Goal: Information Seeking & Learning: Understand process/instructions

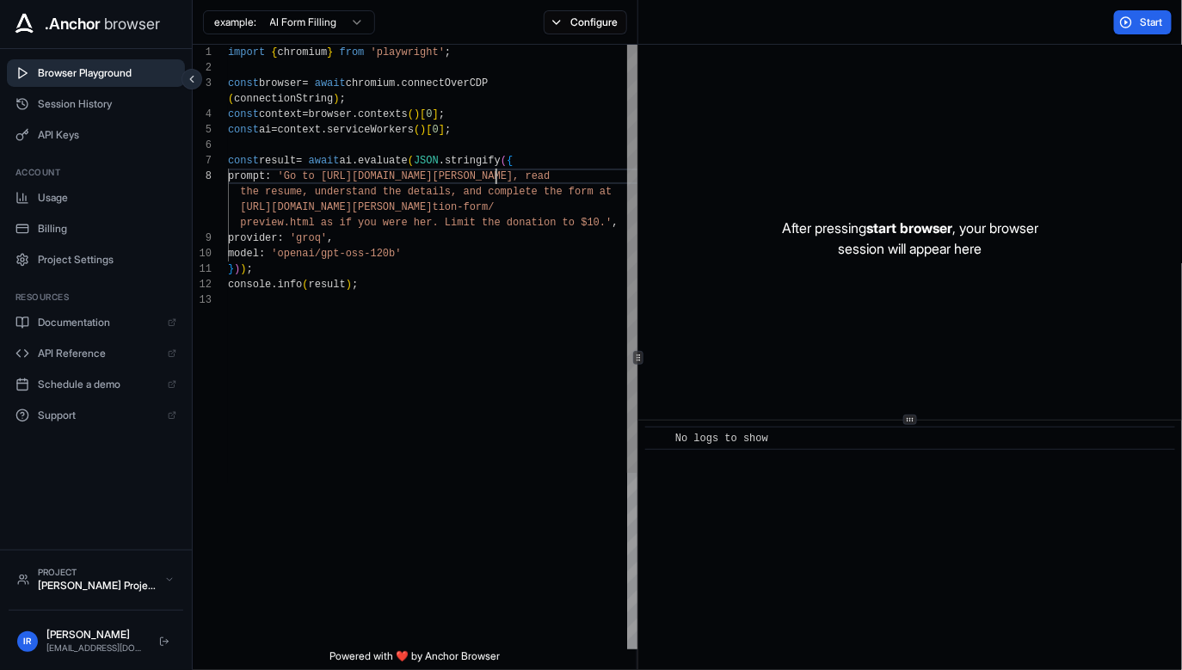
scroll to position [124, 0]
click at [488, 169] on div "import { chromium } from 'playwright' ; const browser = await chromium . connec…" at bounding box center [433, 471] width 411 height 853
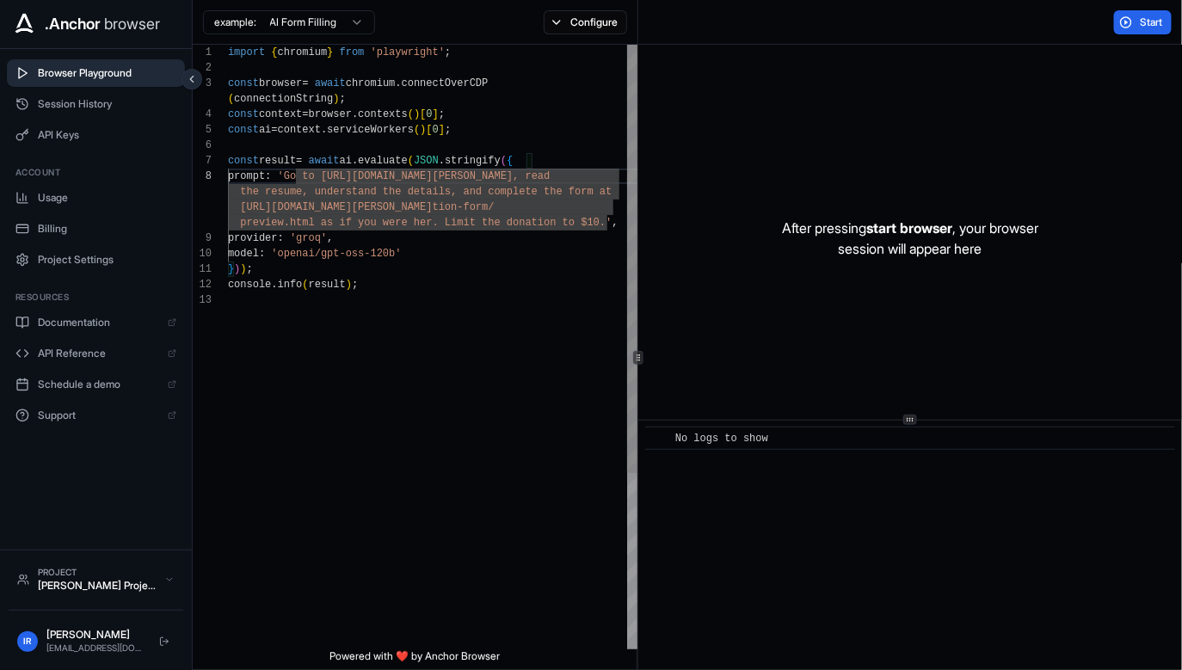
scroll to position [93, 0]
click at [564, 330] on div "import { chromium } from 'playwright' ; const browser = await chromium . connec…" at bounding box center [433, 471] width 411 height 853
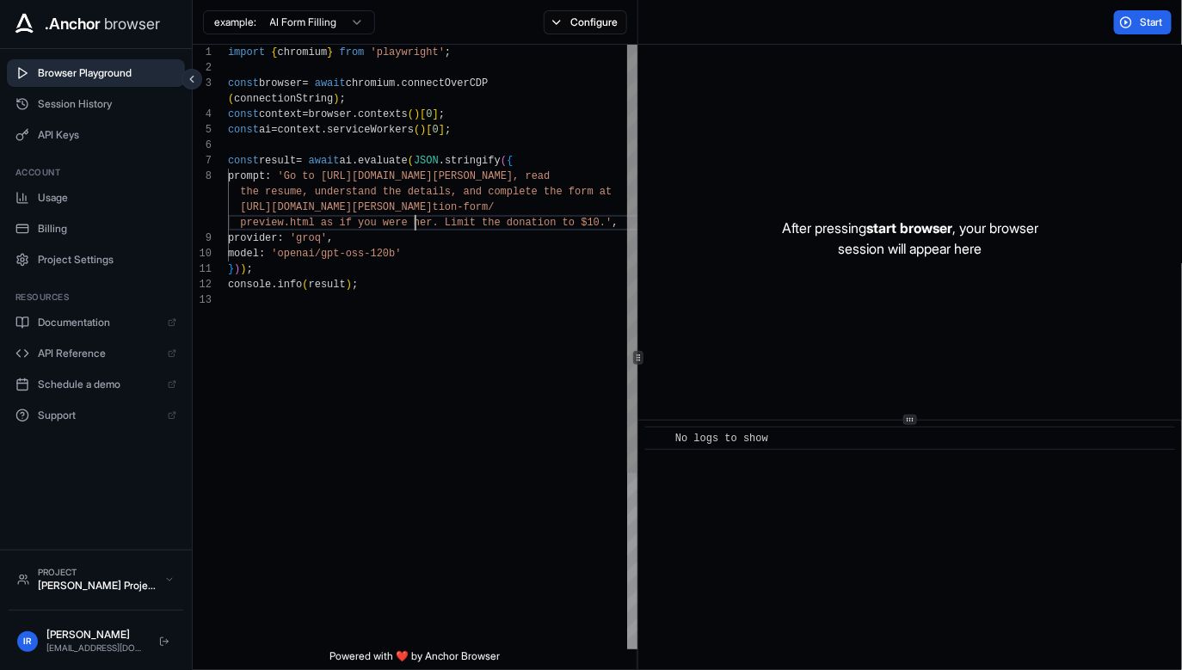
scroll to position [15, 0]
click at [410, 225] on div "import { chromium } from 'playwright' ; const browser = await chromium . connec…" at bounding box center [433, 471] width 411 height 853
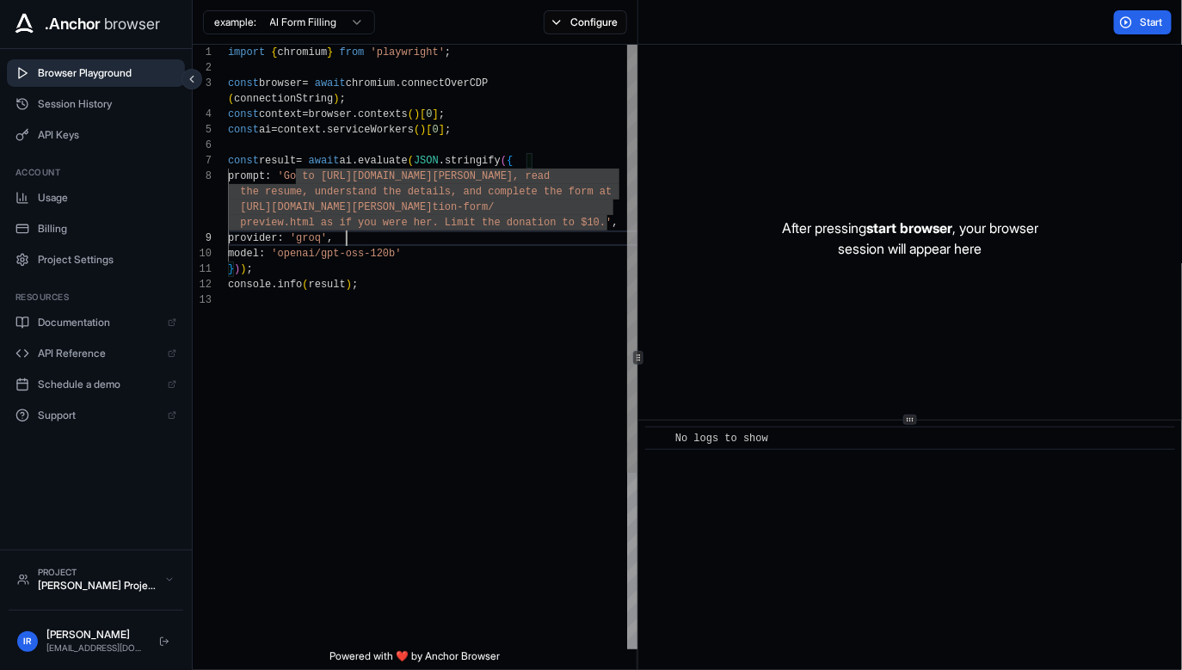
click at [415, 236] on div "import { chromium } from 'playwright' ; const browser = await chromium . connec…" at bounding box center [433, 471] width 411 height 853
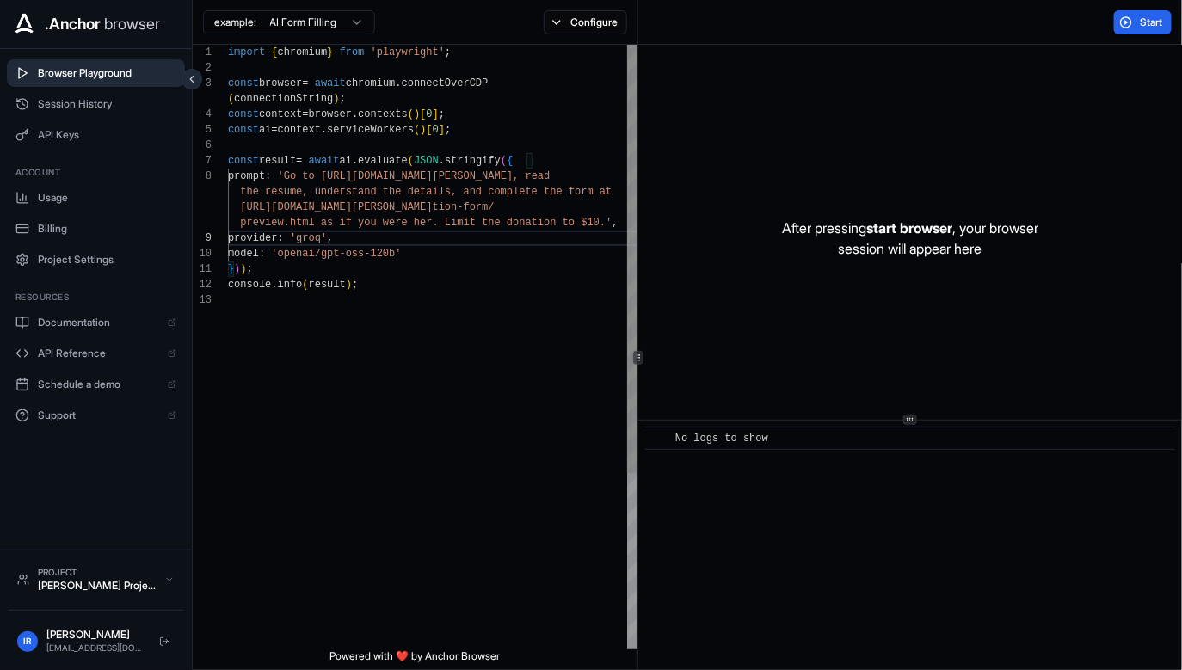
scroll to position [93, 0]
click at [537, 373] on div "import { chromium } from 'playwright' ; const browser = await chromium . connec…" at bounding box center [433, 471] width 411 height 853
click at [537, 337] on div "import { chromium } from 'playwright' ; const browser = await chromium . connec…" at bounding box center [433, 471] width 411 height 853
click at [746, 22] on div "Start" at bounding box center [910, 22] width 545 height 45
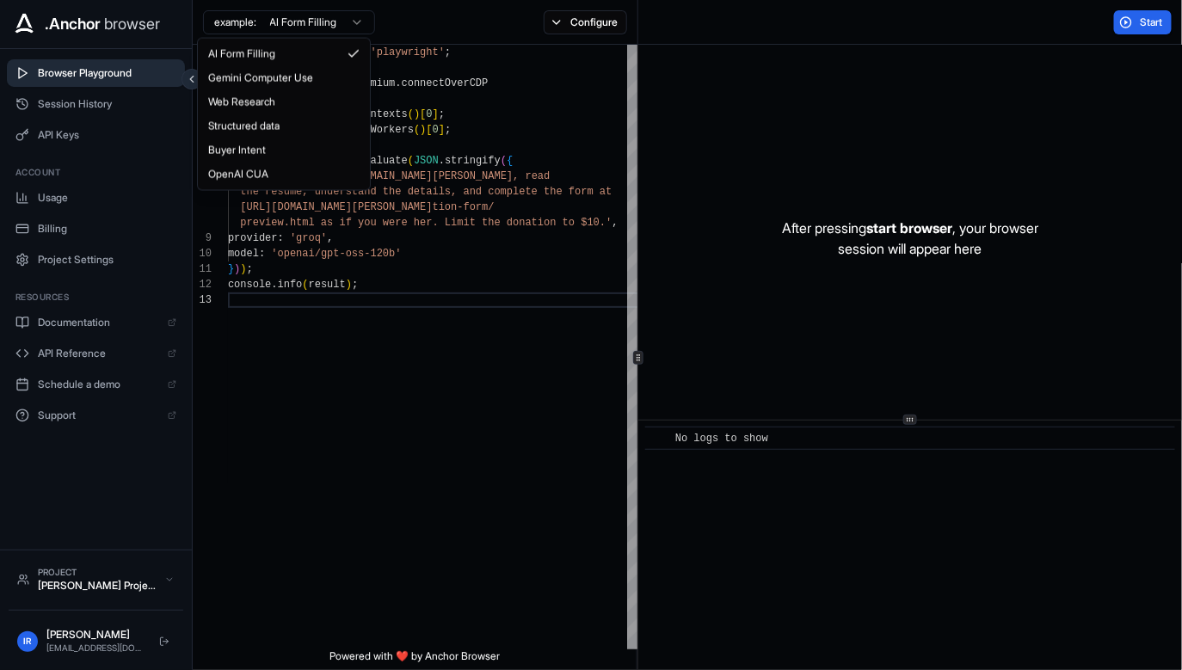
click at [272, 15] on html ".Anchor browser Browser Playground Session History API Keys Account Usage Billi…" at bounding box center [591, 335] width 1182 height 670
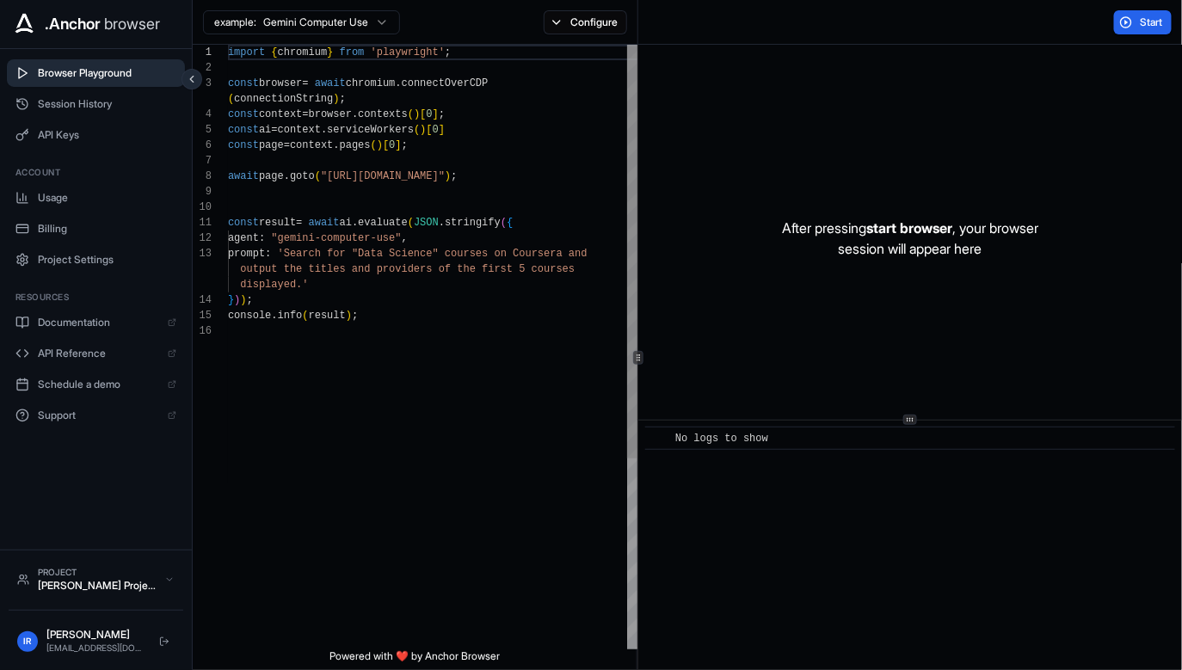
scroll to position [123, 0]
click at [475, 351] on div "import { chromium } from 'playwright' ; const browser = await chromium . connec…" at bounding box center [433, 487] width 411 height 884
click at [244, 65] on div "import { chromium } from 'playwright' ; const browser = await chromium . connec…" at bounding box center [433, 487] width 411 height 884
click at [426, 222] on div "import { chromium } from 'playwright' ; const browser = await chromium . connec…" at bounding box center [433, 487] width 411 height 884
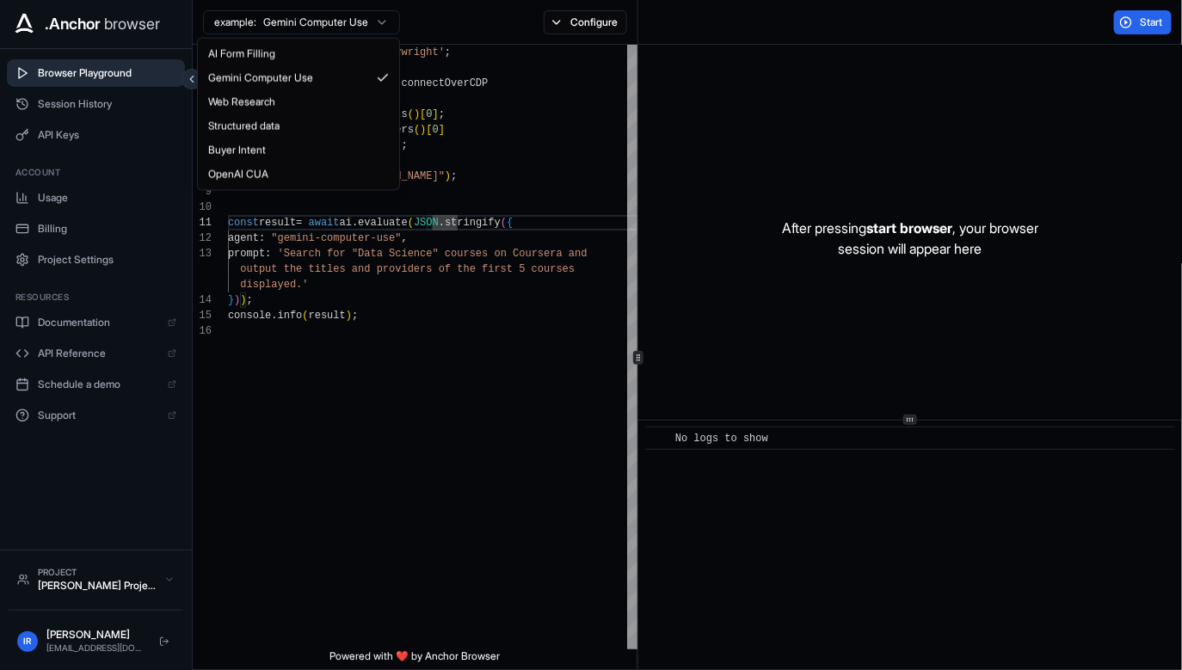
click at [329, 24] on html ".Anchor browser Browser Playground Session History API Keys Account Usage Billi…" at bounding box center [591, 335] width 1182 height 670
click at [556, 247] on html ".Anchor browser Browser Playground Session History API Keys Account Usage Billi…" at bounding box center [591, 335] width 1182 height 670
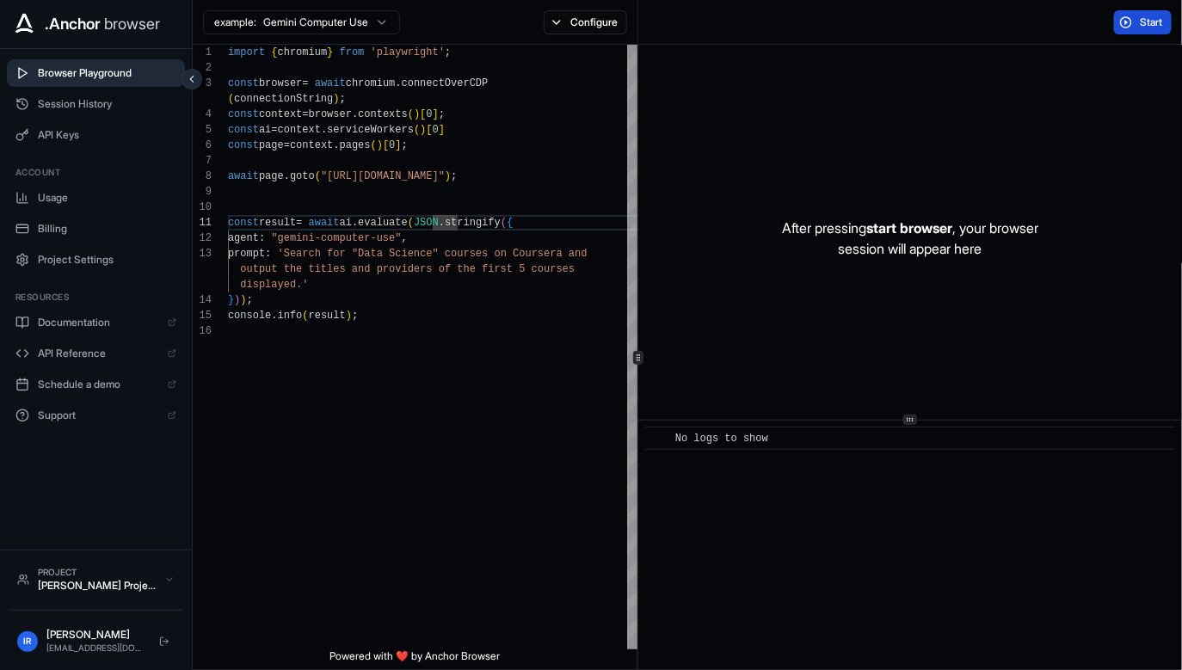
click at [1157, 29] on button "Start" at bounding box center [1143, 22] width 58 height 24
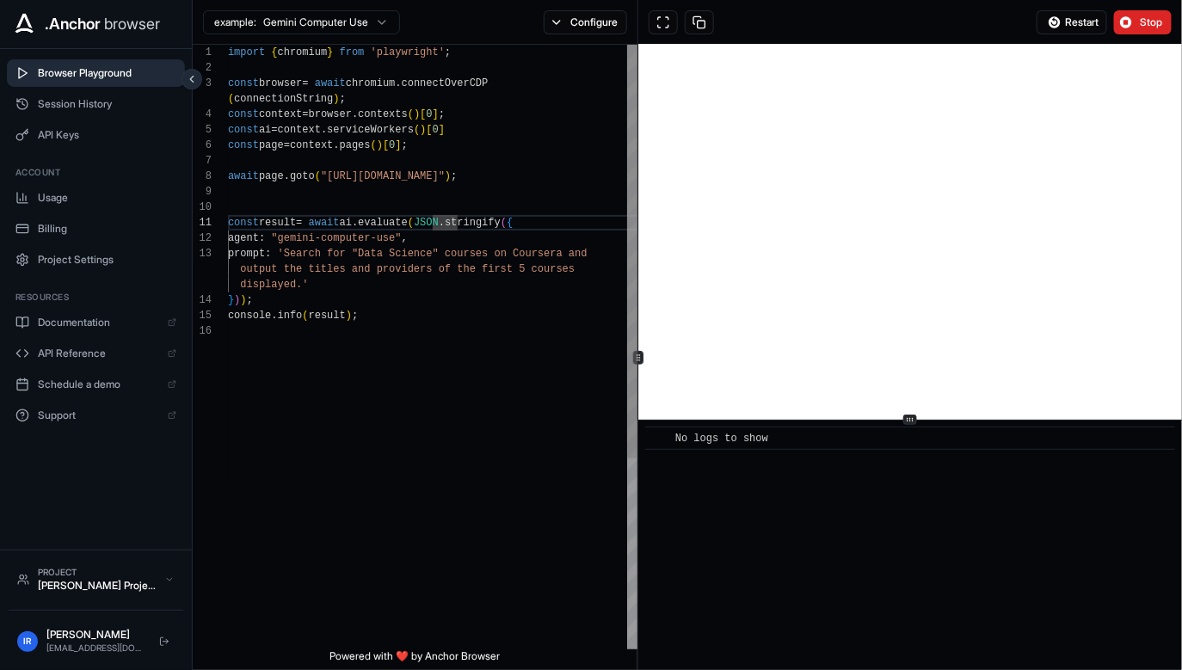
scroll to position [61, 0]
click at [299, 262] on div "import { chromium } from 'playwright' ; const browser = await chromium . connec…" at bounding box center [433, 487] width 411 height 884
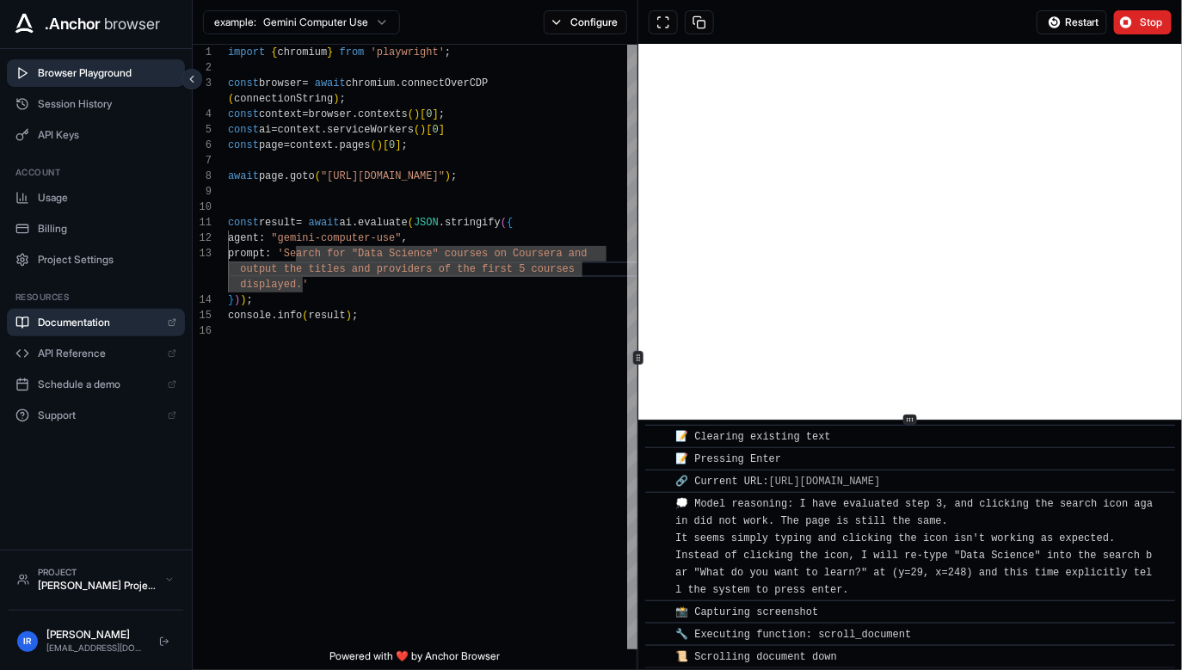
scroll to position [990, 0]
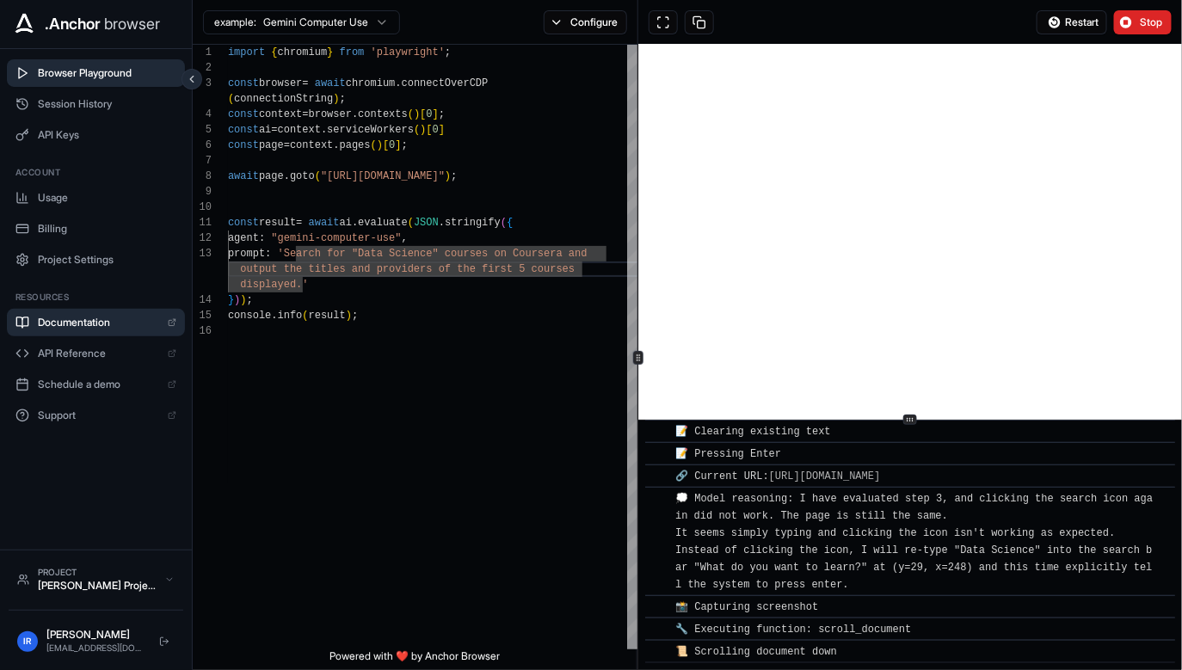
click at [111, 323] on span "Documentation" at bounding box center [98, 323] width 121 height 14
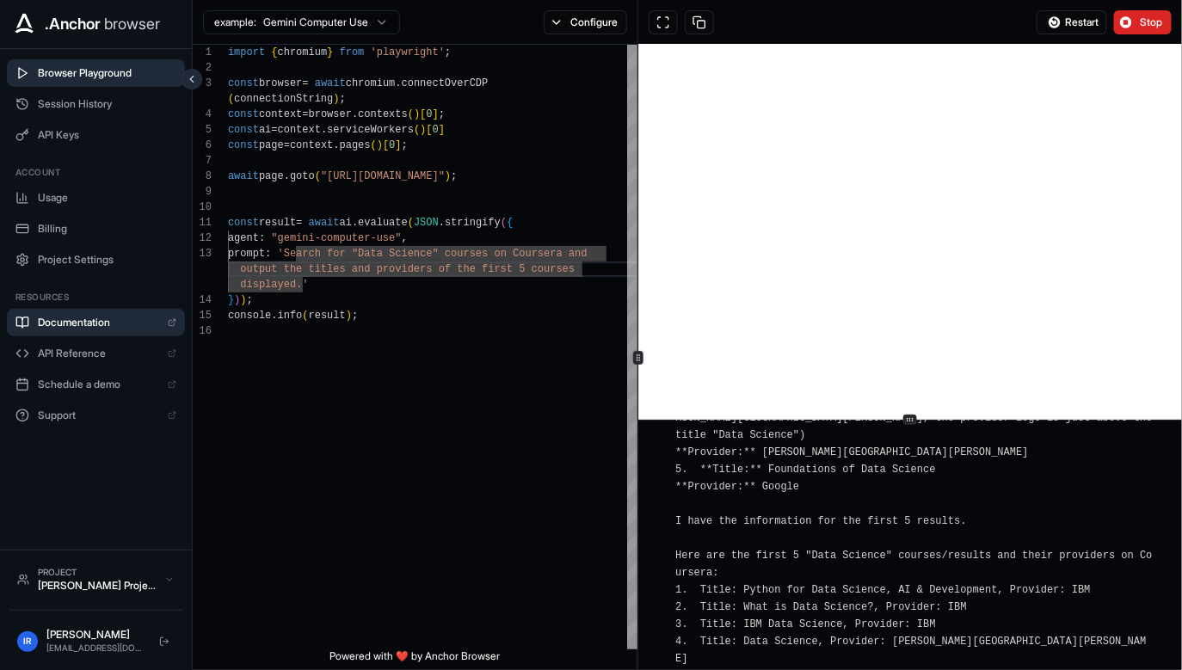
scroll to position [1576, 0]
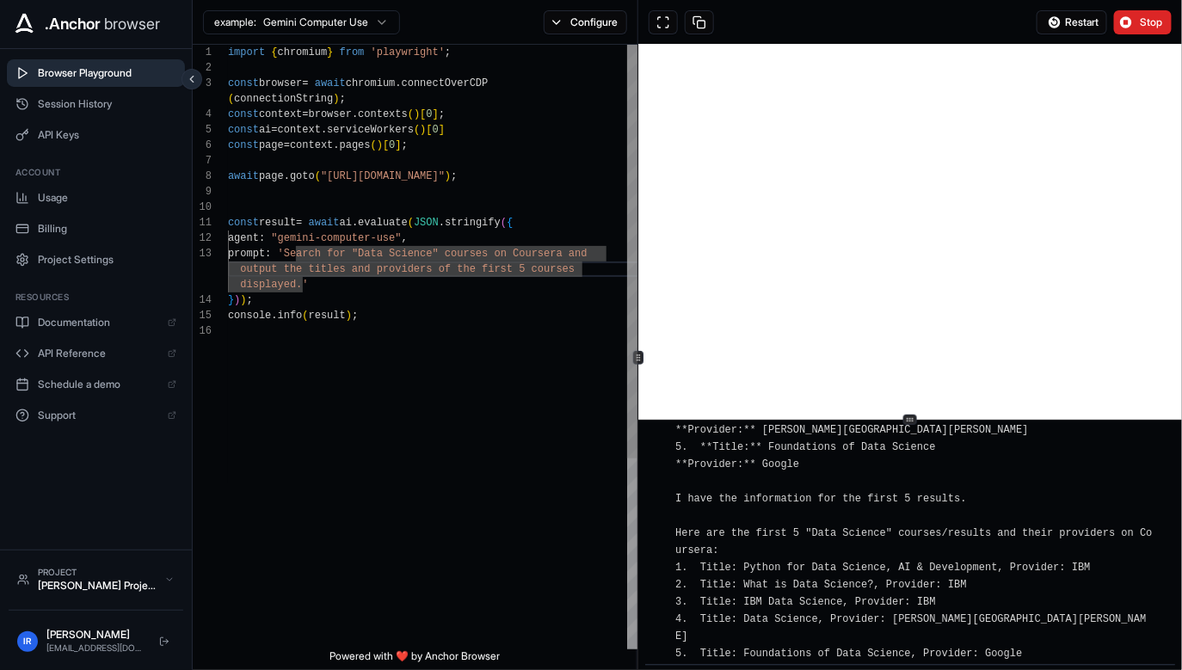
type textarea "**********"
click at [482, 147] on div "import { chromium } from 'playwright' ; const browser = await chromium . connec…" at bounding box center [433, 487] width 411 height 884
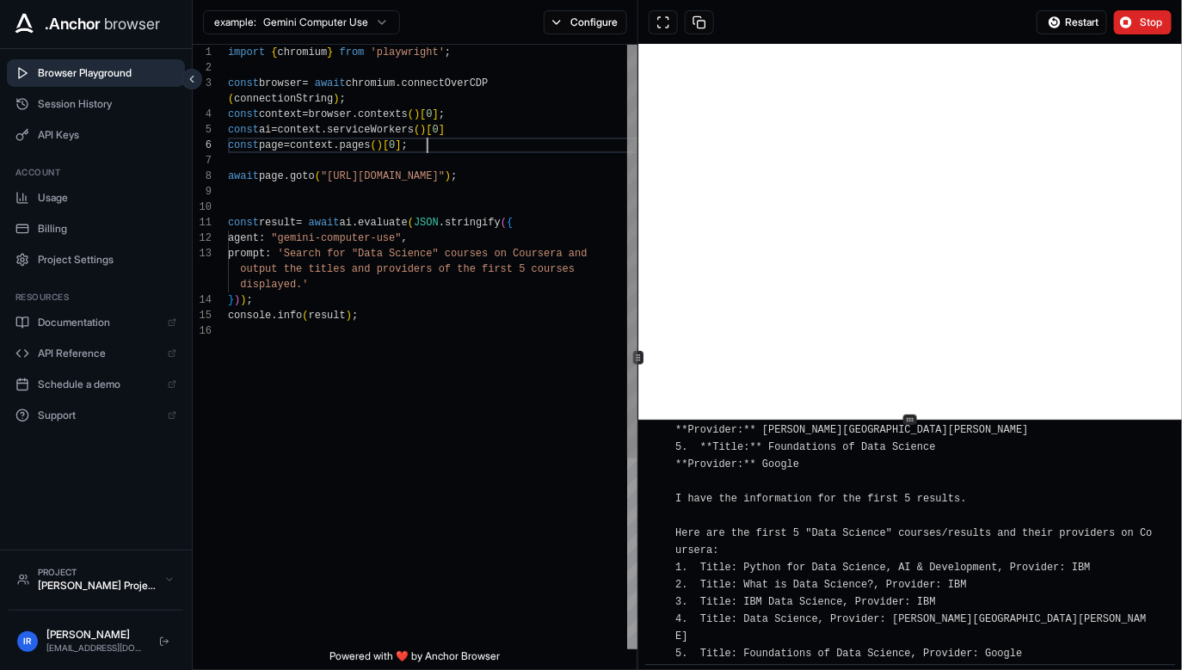
scroll to position [61, 0]
click at [453, 120] on div "import { chromium } from 'playwright' ; const browser = await chromium . connec…" at bounding box center [433, 487] width 411 height 884
click at [571, 26] on button "Configure" at bounding box center [585, 22] width 83 height 24
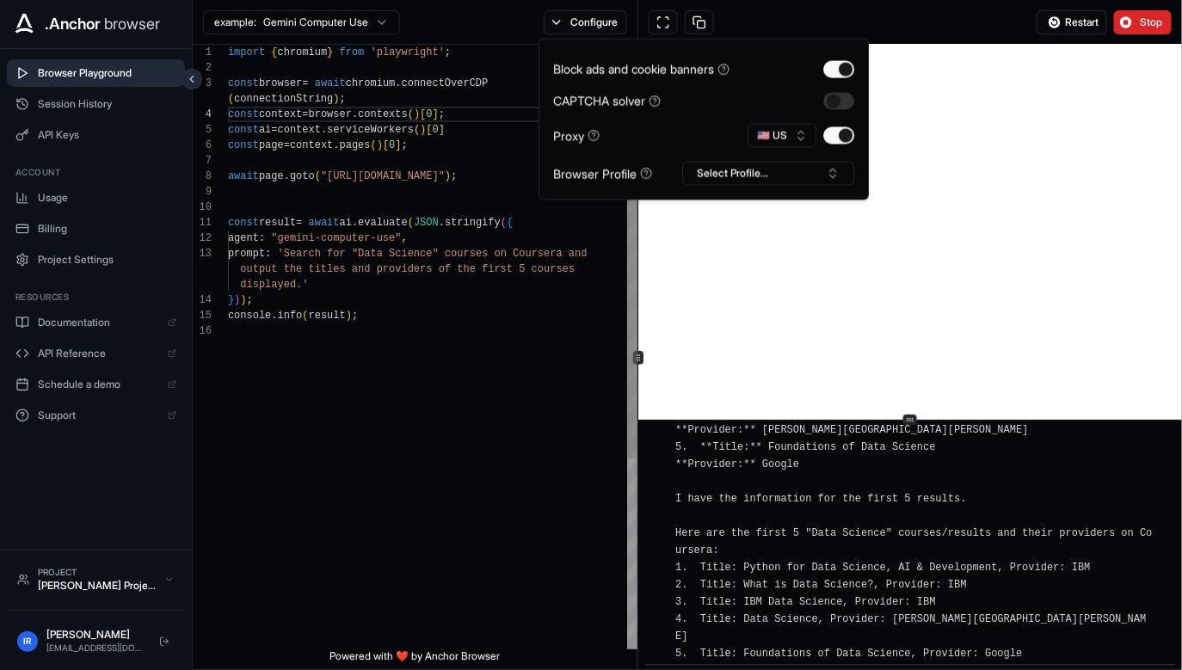
scroll to position [93, 0]
click at [414, 146] on div "import { chromium } from 'playwright' ; const browser = await chromium . connec…" at bounding box center [433, 487] width 411 height 884
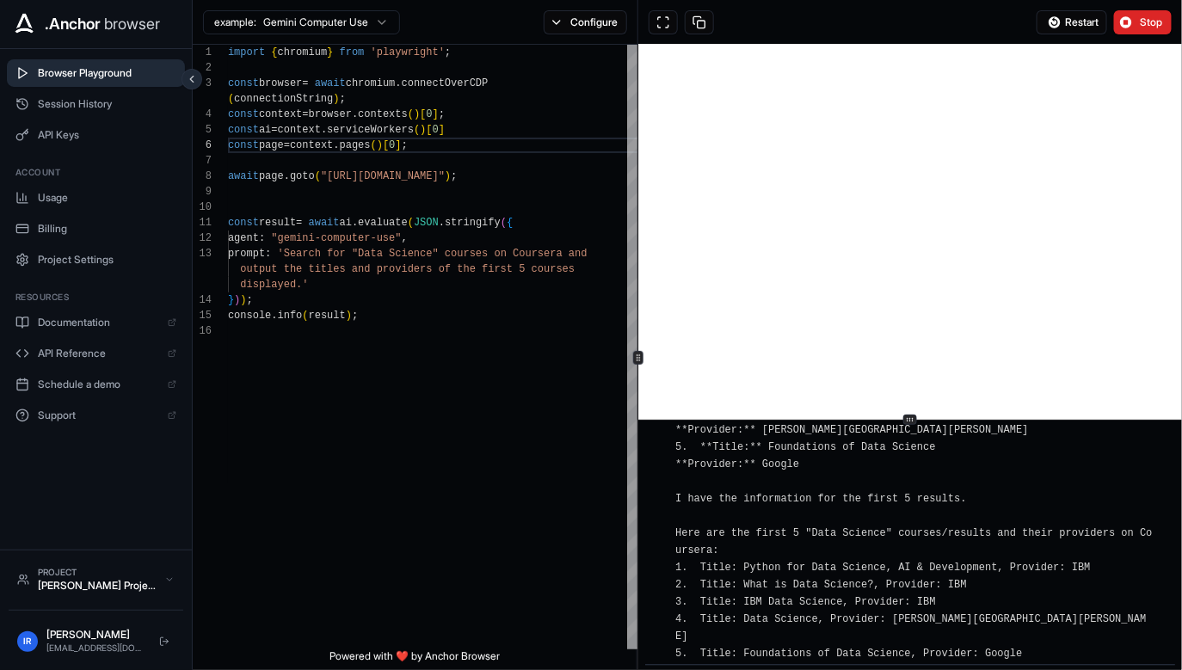
click at [573, 9] on div "example: Gemini Computer Use Configure" at bounding box center [416, 22] width 446 height 45
click at [573, 18] on button "Configure" at bounding box center [585, 22] width 83 height 24
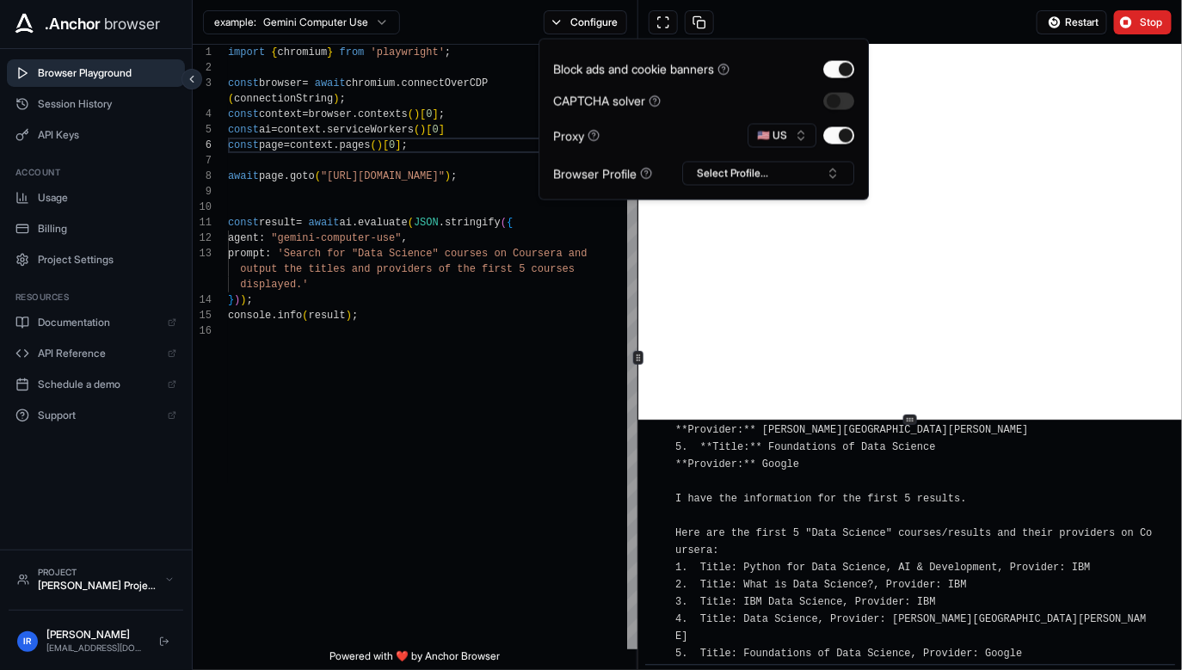
click at [756, 189] on div "Block ads and cookie banners CAPTCHA solver Proxy 🇺🇸 US Browser Profile Select …" at bounding box center [704, 120] width 330 height 162
click at [604, 28] on button "Configure" at bounding box center [585, 22] width 83 height 24
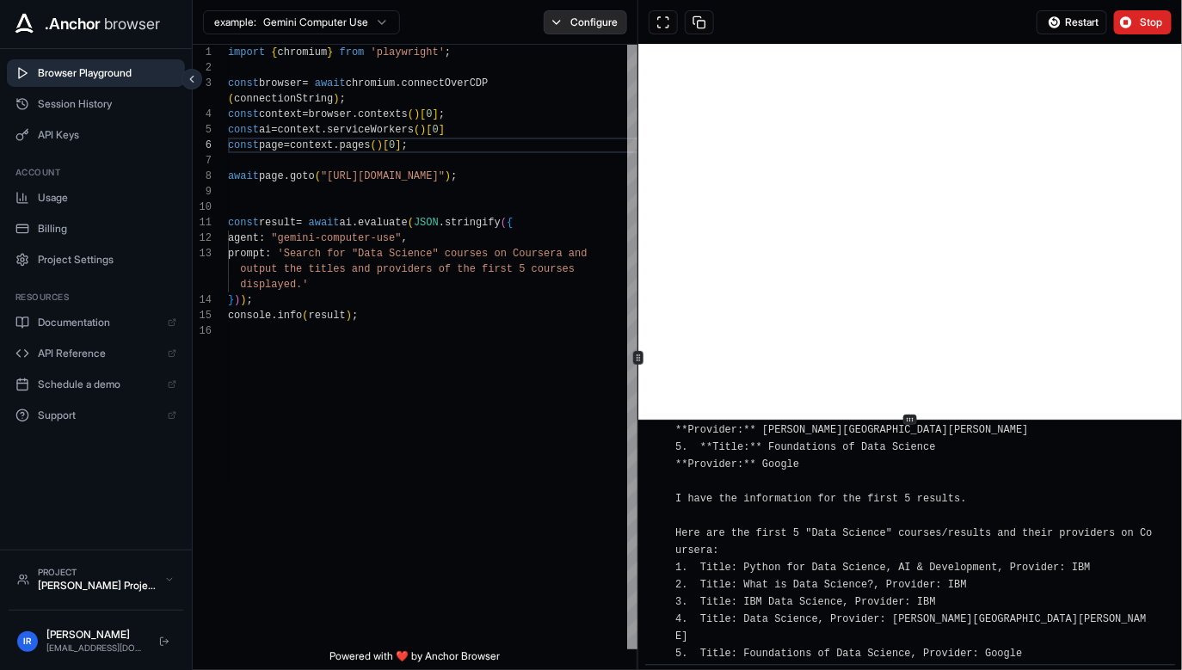
click at [565, 12] on button "Configure" at bounding box center [585, 22] width 83 height 24
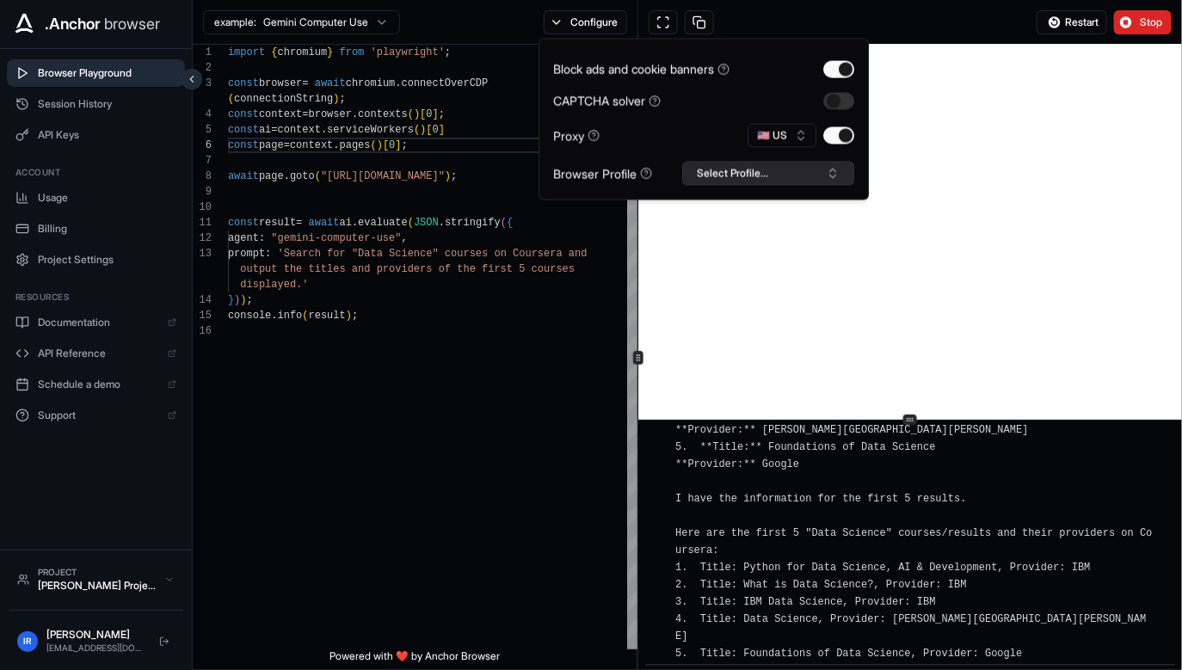
click at [702, 171] on button "Select Profile..." at bounding box center [768, 174] width 172 height 24
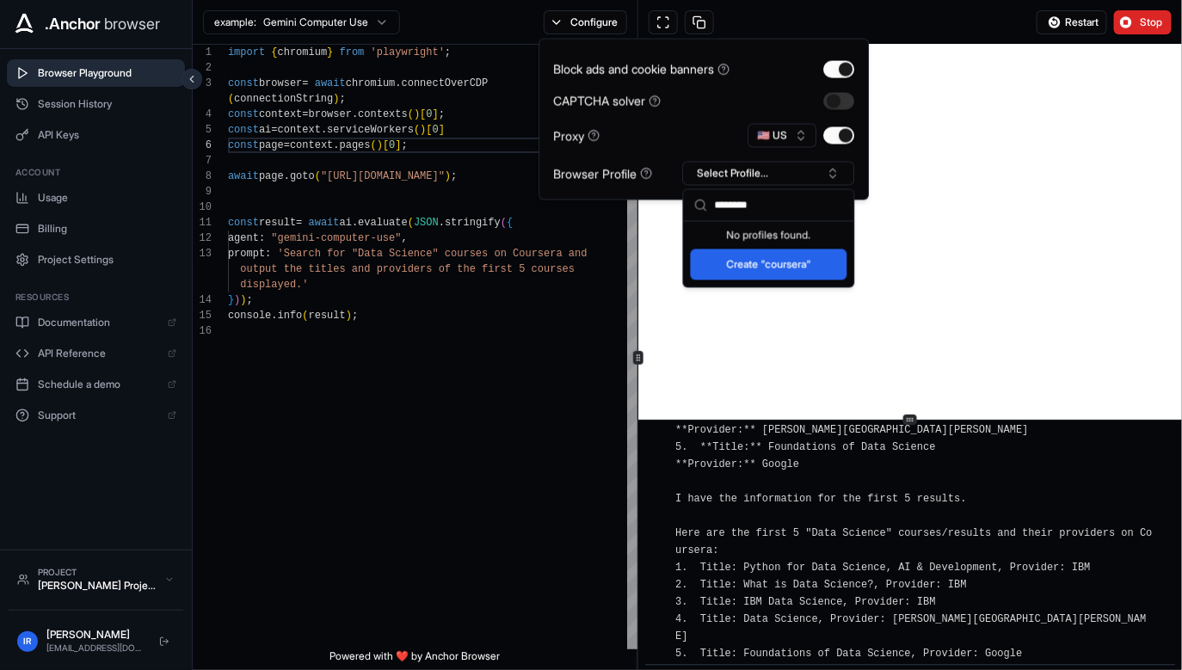
type input "********"
click at [771, 262] on button "Create "coursera"" at bounding box center [769, 264] width 157 height 31
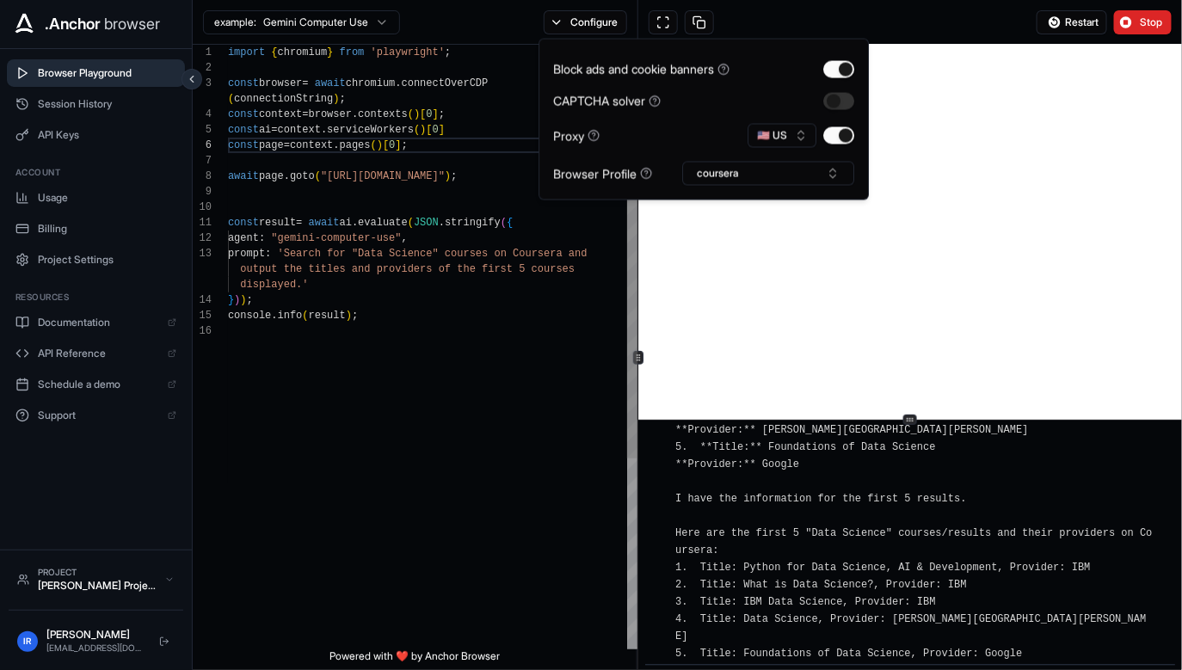
click at [550, 280] on div "import { chromium } from 'playwright' ; const browser = await chromium . connec…" at bounding box center [433, 487] width 411 height 884
type textarea "**********"
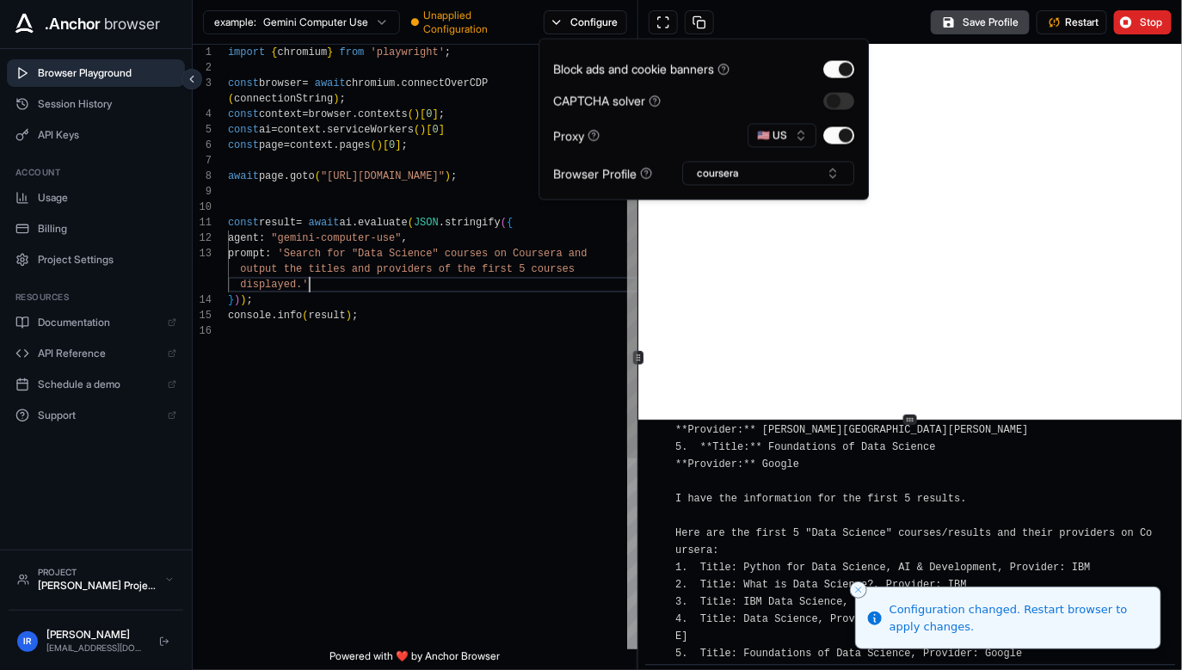
scroll to position [77, 0]
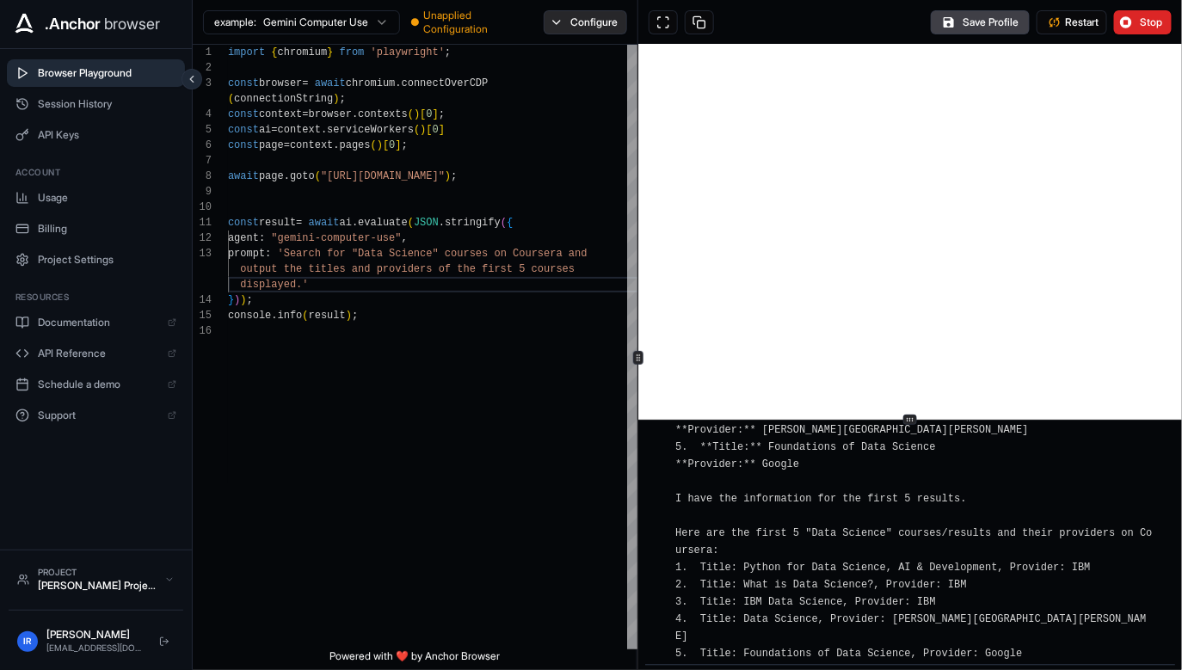
click at [594, 30] on button "Configure" at bounding box center [585, 22] width 83 height 24
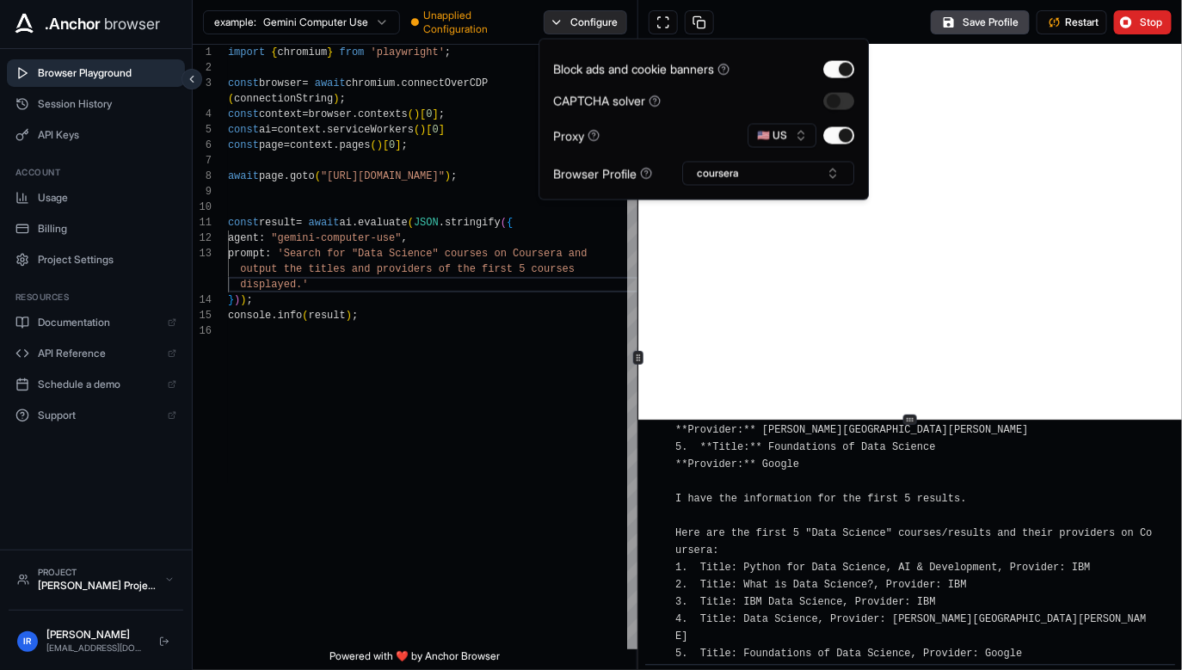
click at [544, 21] on button "Configure" at bounding box center [585, 22] width 83 height 24
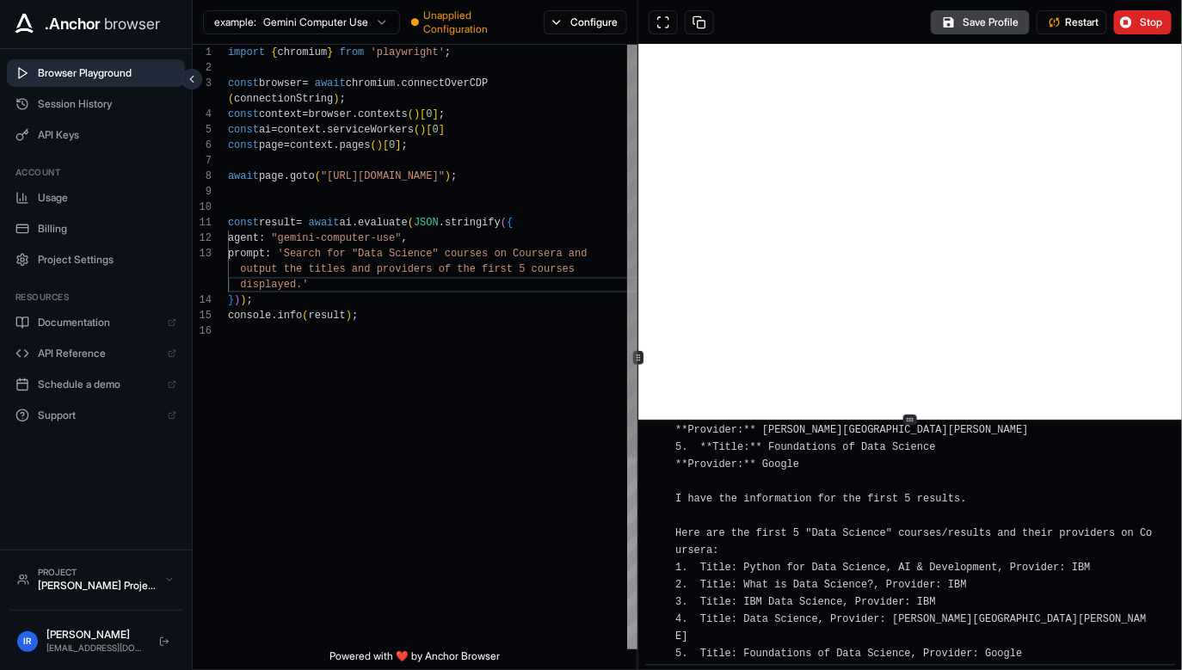
click at [545, 319] on div "import { chromium } from 'playwright' ; const browser = await chromium . connec…" at bounding box center [433, 487] width 411 height 884
click at [469, 469] on div "import { chromium } from 'playwright' ; const browser = await chromium . connec…" at bounding box center [433, 487] width 411 height 884
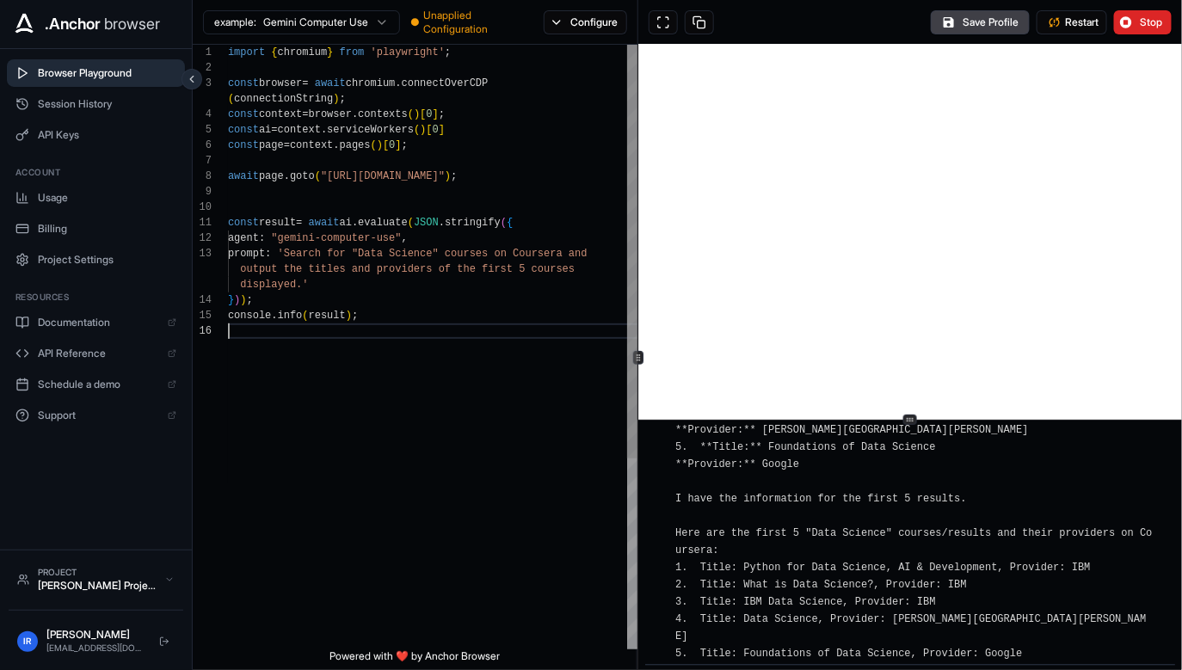
click at [419, 214] on div "import { chromium } from 'playwright' ; const browser = await chromium . connec…" at bounding box center [433, 487] width 411 height 884
click at [489, 249] on div "import { chromium } from 'playwright' ; const browser = await chromium . connec…" at bounding box center [433, 487] width 411 height 884
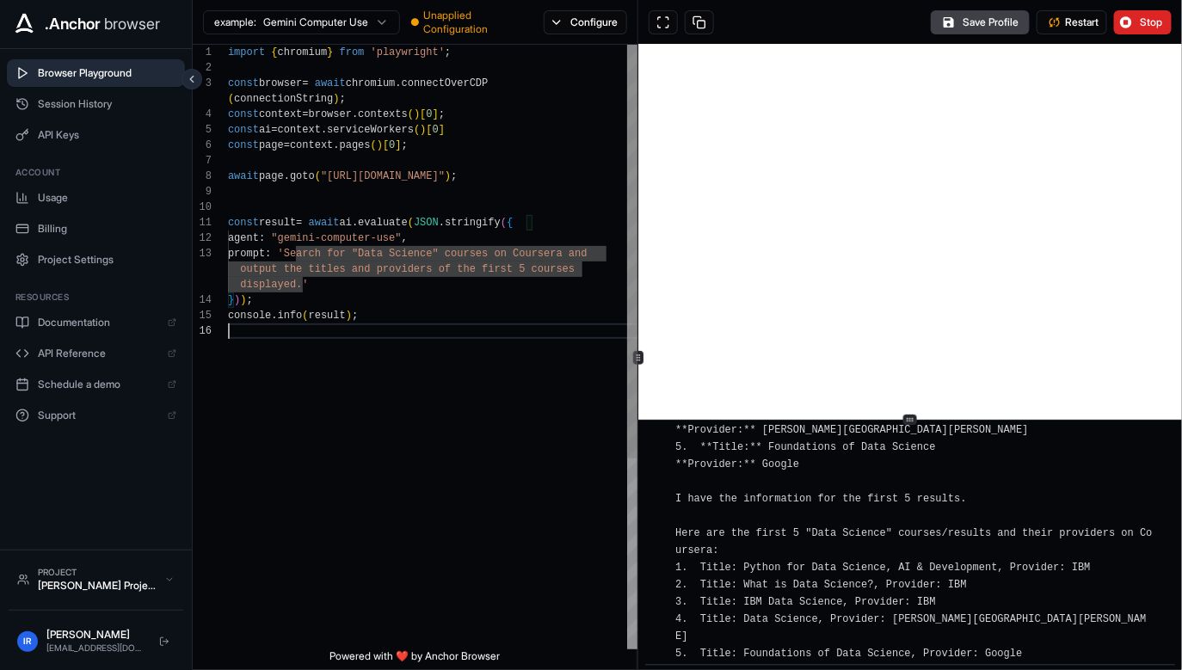
scroll to position [123, 0]
click at [521, 343] on div "import { chromium } from 'playwright' ; const browser = await chromium . connec…" at bounding box center [433, 487] width 411 height 884
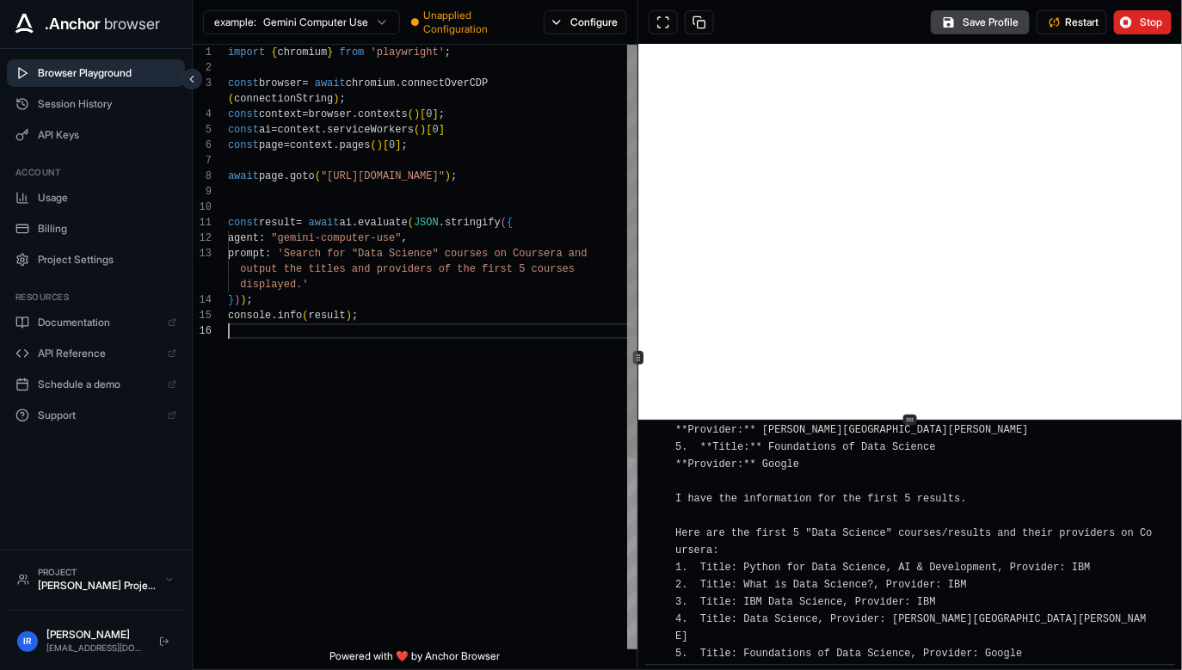
scroll to position [77, 0]
click at [557, 292] on div "import { chromium } from 'playwright' ; const browser = await chromium . connec…" at bounding box center [433, 487] width 411 height 884
click at [464, 366] on div "import { chromium } from 'playwright' ; const browser = await chromium . connec…" at bounding box center [433, 487] width 411 height 884
click at [93, 101] on span "Session History" at bounding box center [107, 104] width 139 height 14
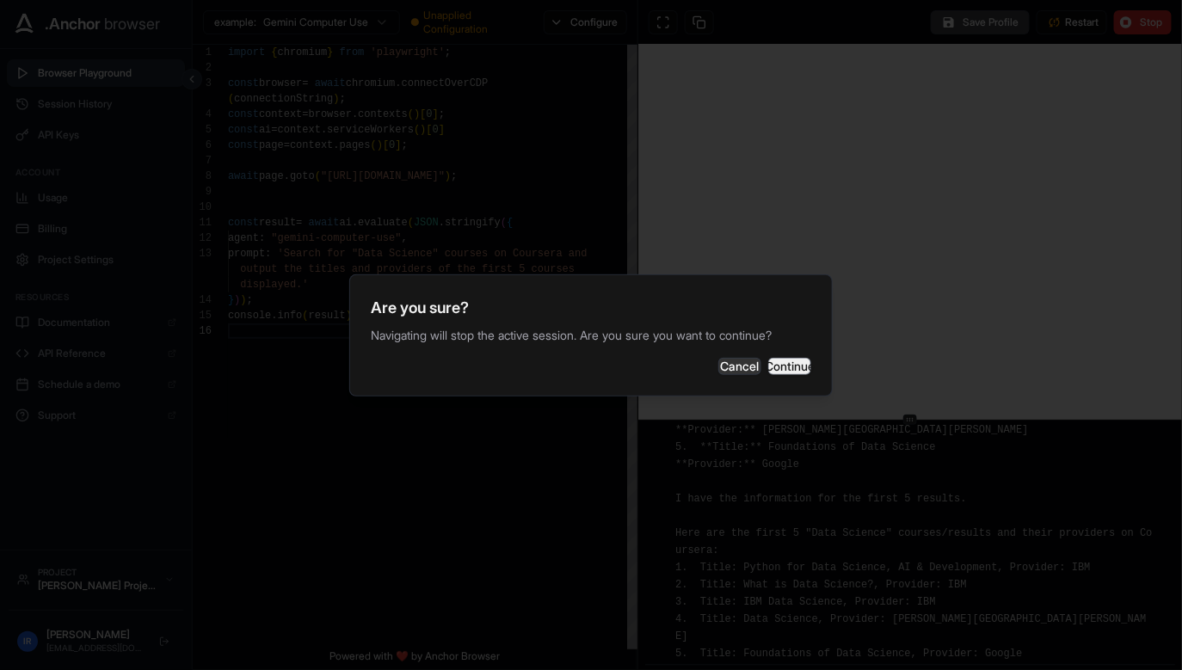
click at [772, 375] on button "Continue" at bounding box center [789, 366] width 43 height 17
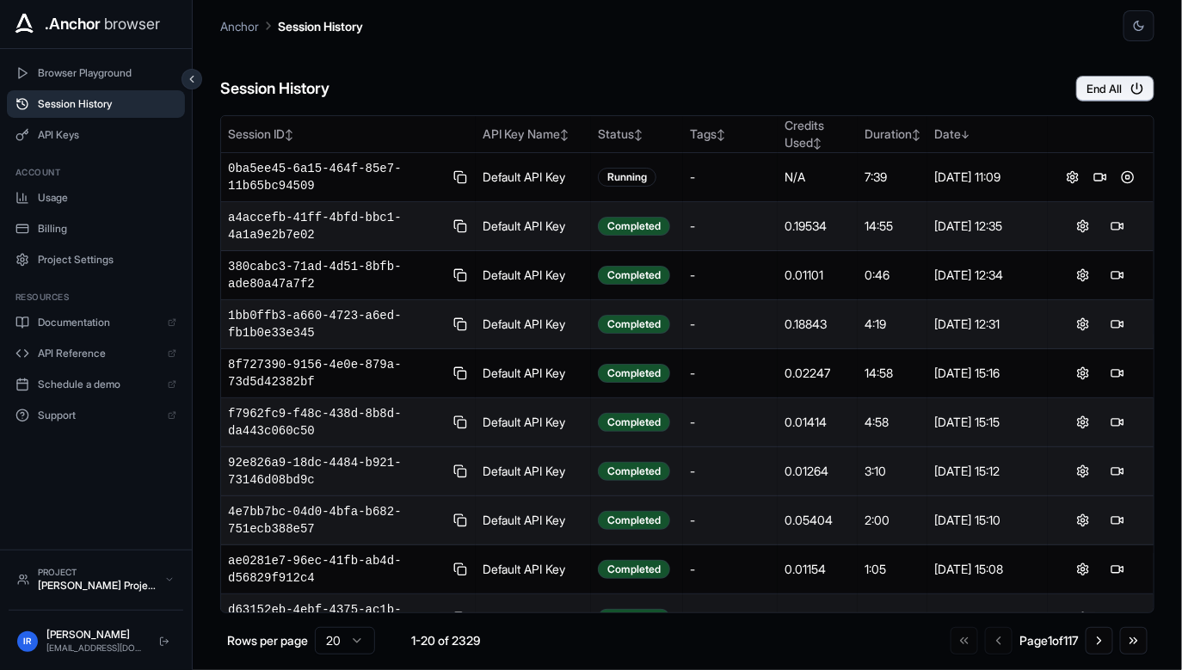
click at [810, 473] on div "0.01264" at bounding box center [817, 471] width 65 height 17
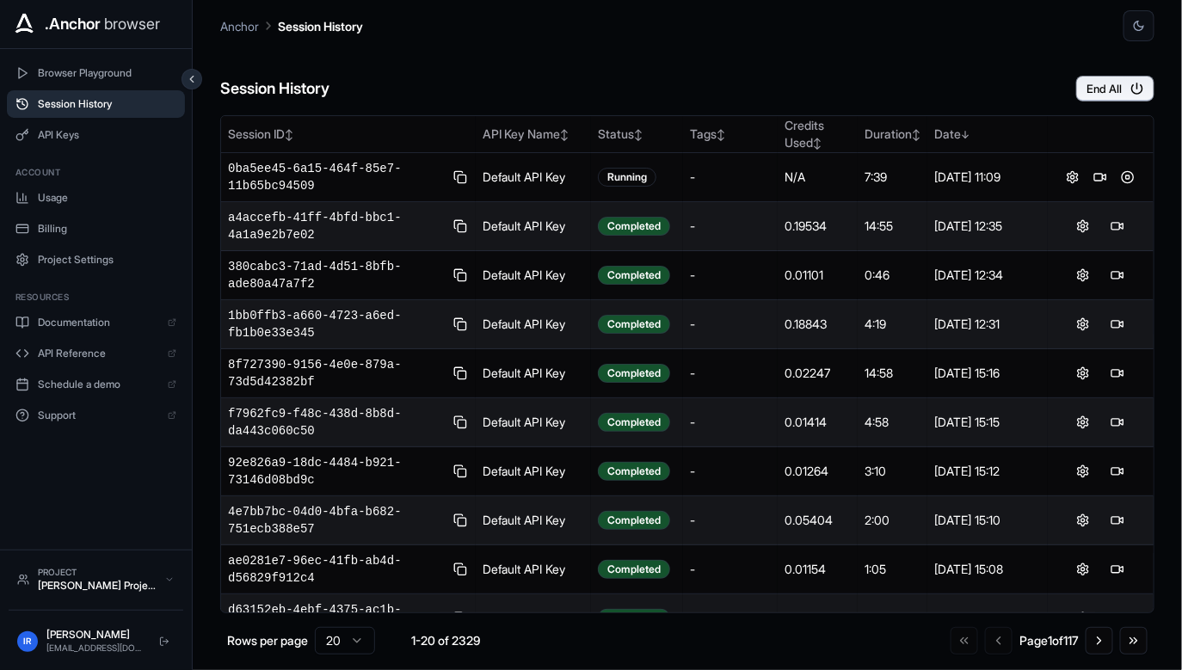
click at [793, 77] on div "Session History End All" at bounding box center [687, 71] width 934 height 60
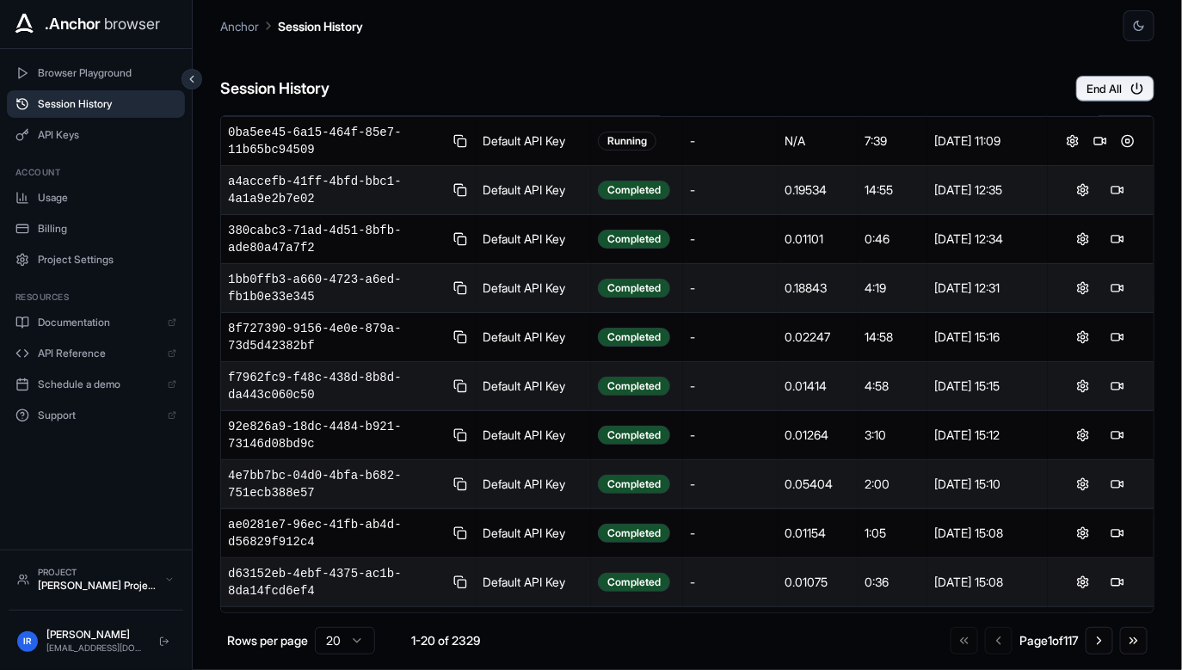
scroll to position [52, 0]
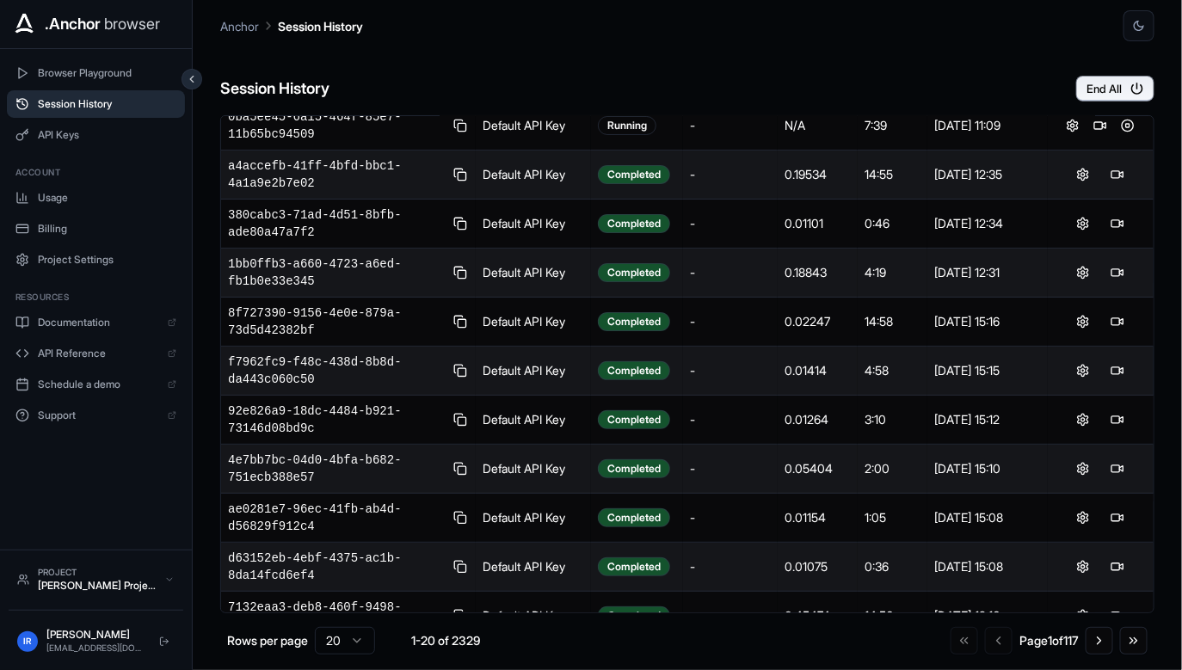
click at [834, 88] on div "Session History End All" at bounding box center [687, 71] width 934 height 60
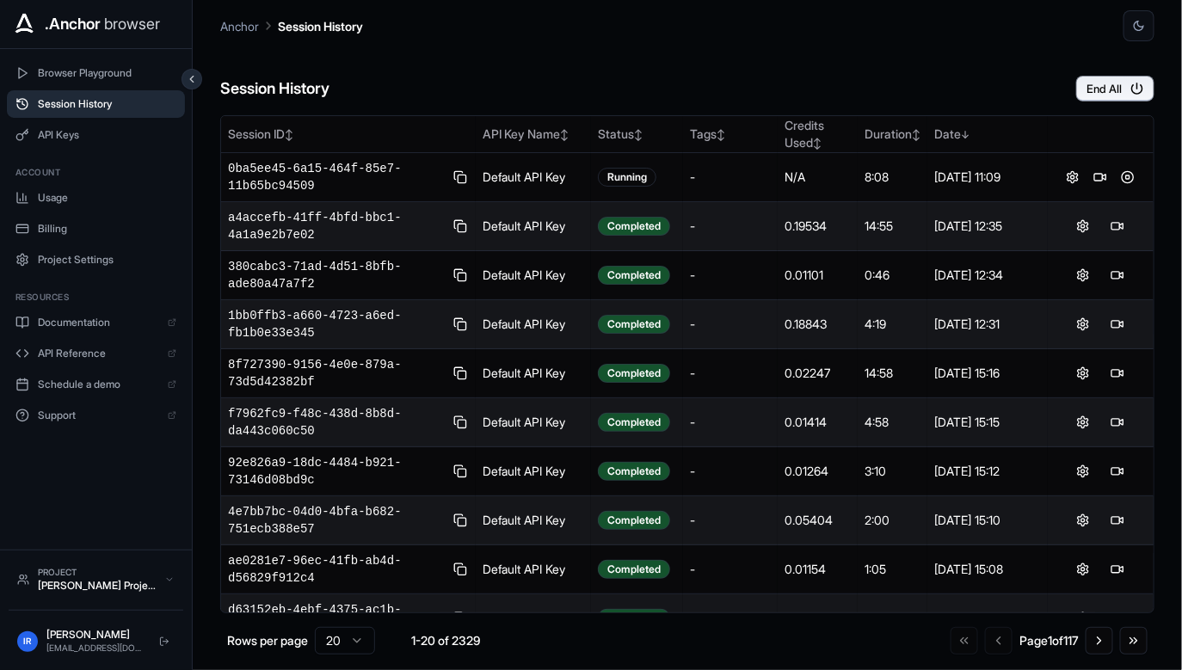
click at [290, 94] on h6 "Session History" at bounding box center [274, 89] width 109 height 25
click at [290, 91] on h6 "Session History" at bounding box center [274, 89] width 109 height 25
drag, startPoint x: 290, startPoint y: 91, endPoint x: 689, endPoint y: 221, distance: 419.8
click at [290, 91] on h6 "Session History" at bounding box center [274, 89] width 109 height 25
click at [821, 97] on div "Session History End All" at bounding box center [687, 71] width 934 height 60
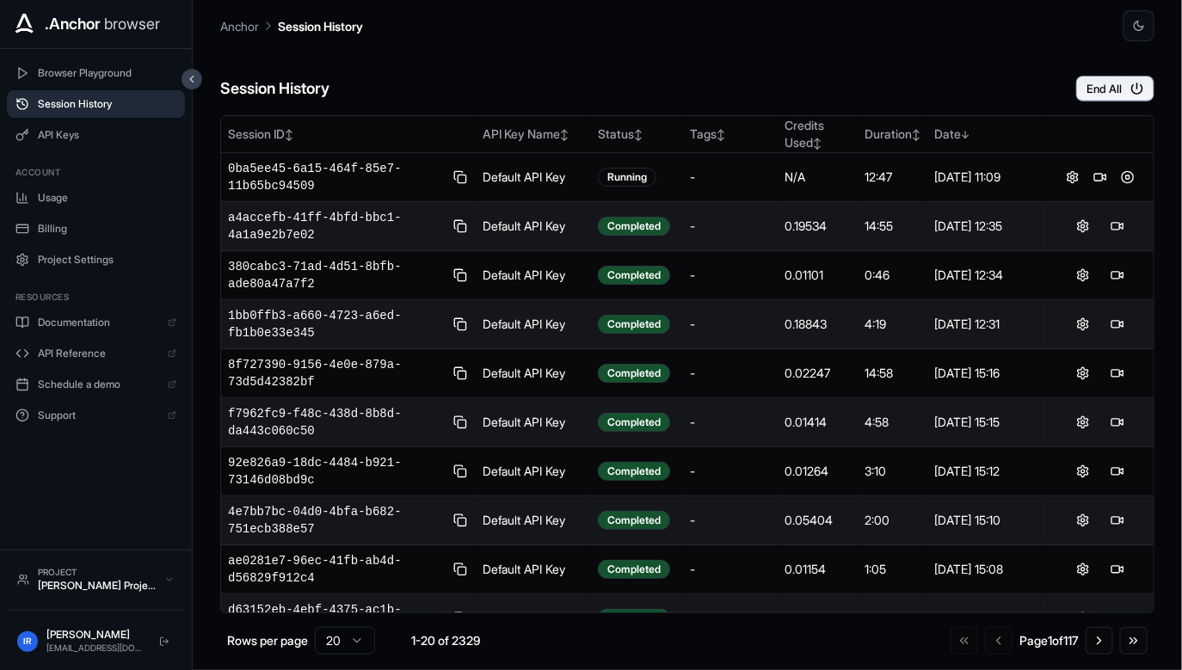
click at [182, 69] on button at bounding box center [192, 79] width 21 height 21
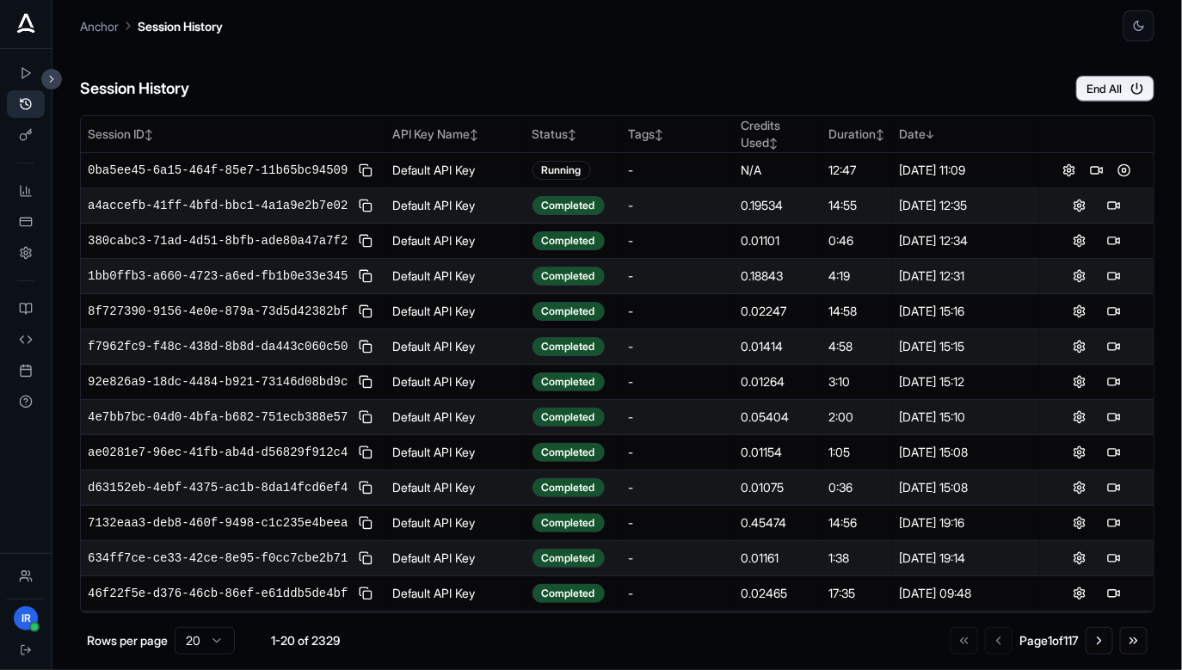
click at [46, 71] on button at bounding box center [51, 79] width 21 height 21
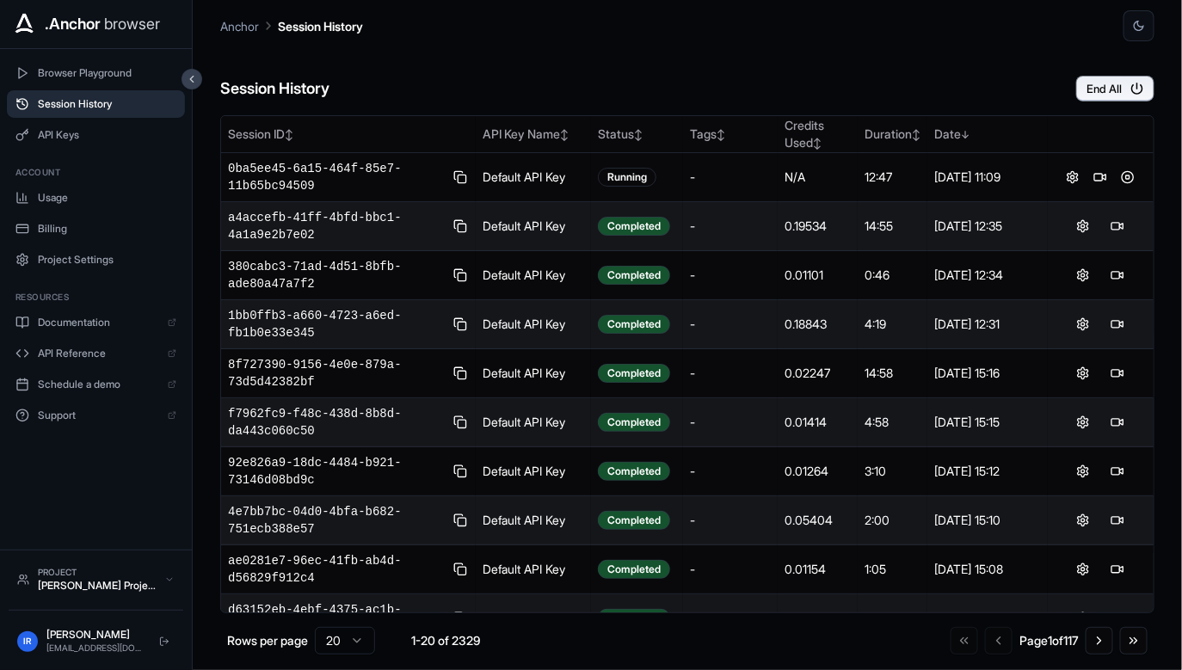
click at [186, 74] on icon at bounding box center [192, 79] width 12 height 12
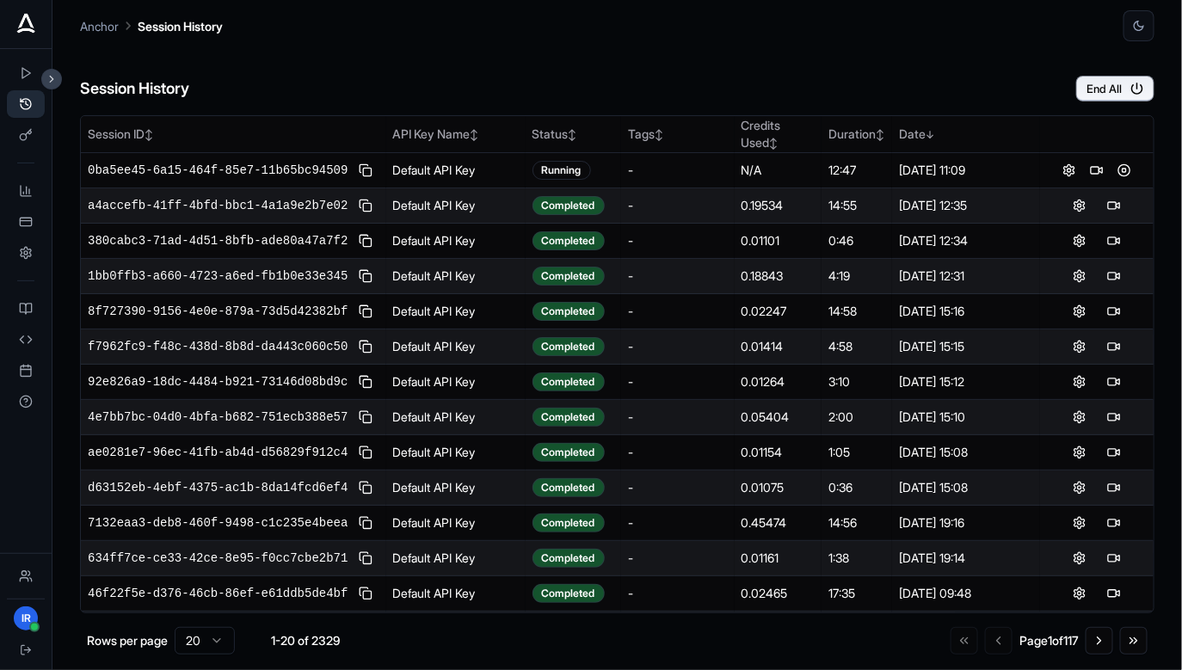
click at [48, 83] on icon at bounding box center [52, 79] width 12 height 12
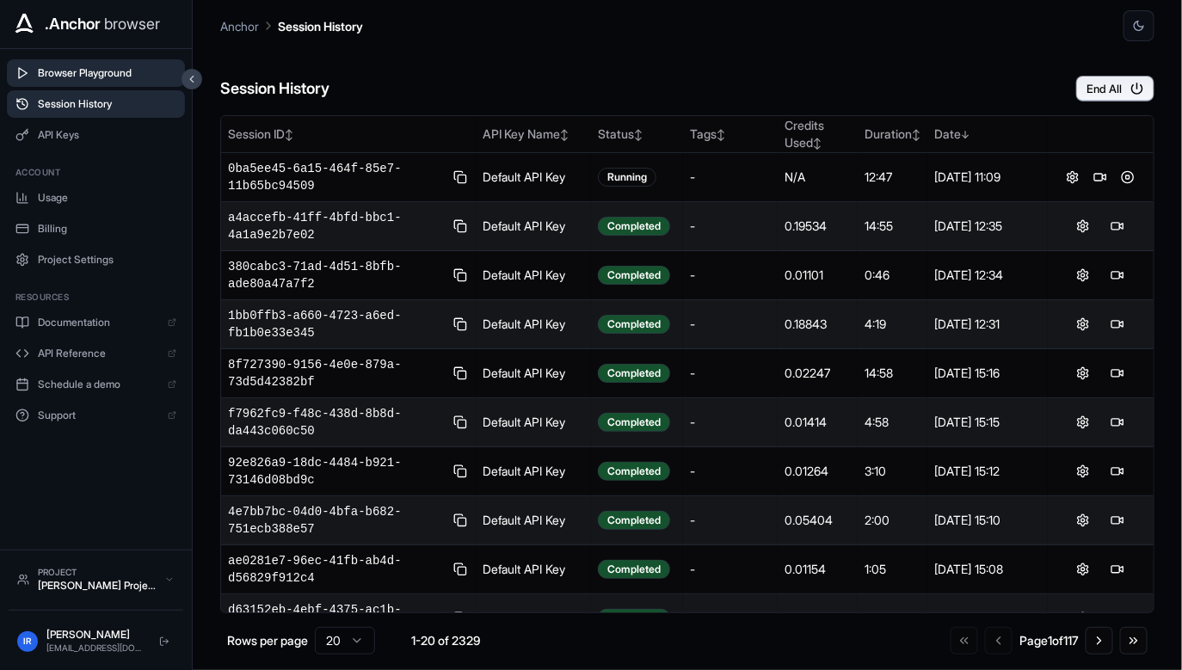
click at [123, 81] on button "Browser Playground" at bounding box center [96, 73] width 178 height 28
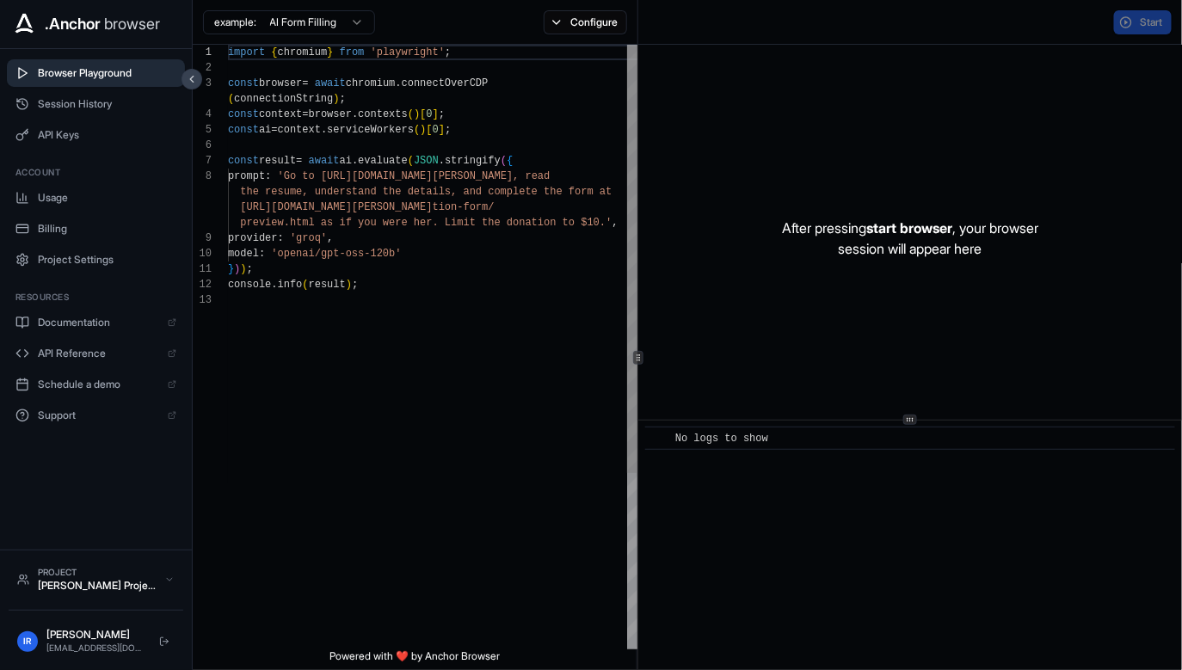
scroll to position [108, 0]
click at [765, 225] on div "After pressing start browser , your browser session will appear here" at bounding box center [910, 238] width 544 height 387
